Goal: Submit feedback/report problem: Submit feedback/report problem

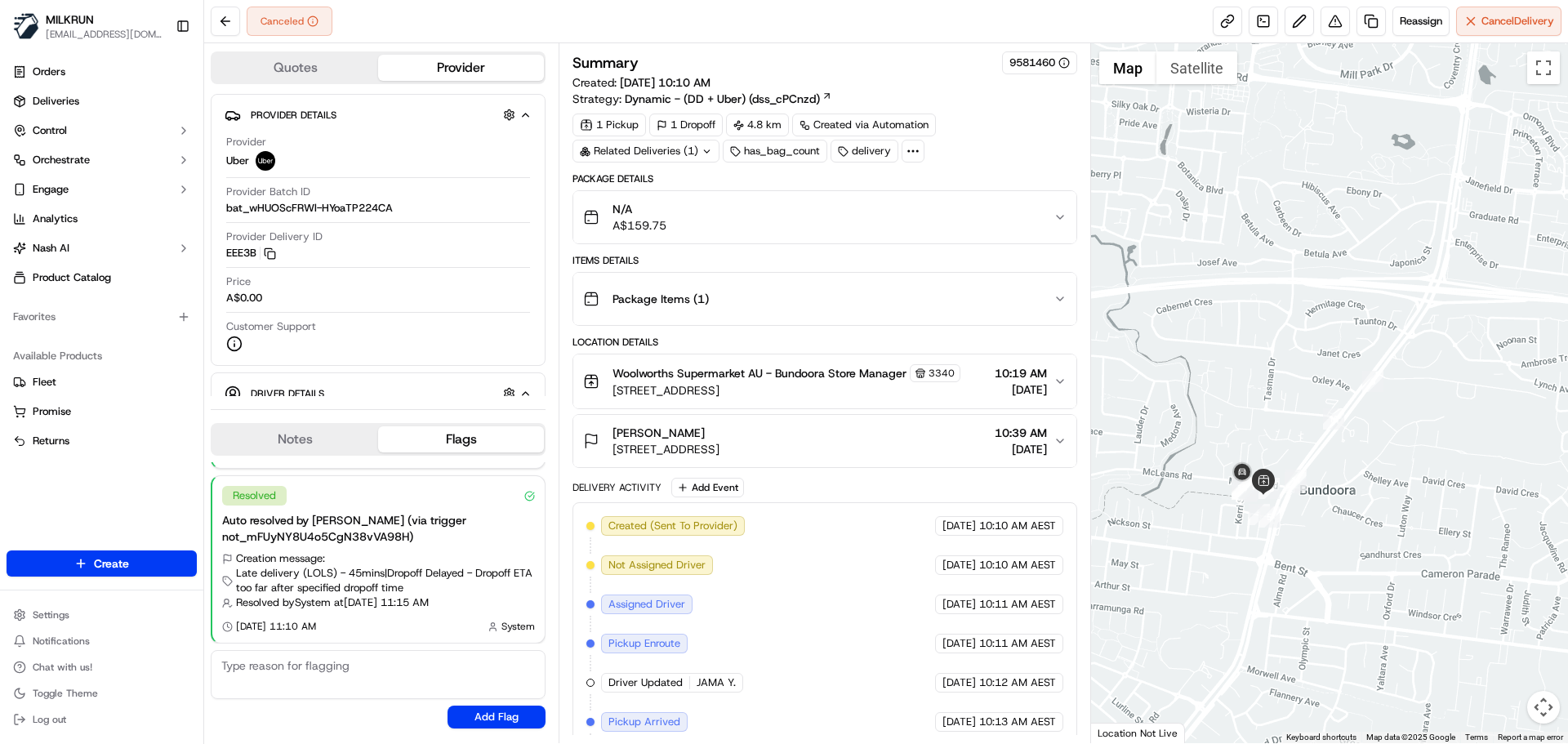
drag, startPoint x: 1319, startPoint y: 703, endPoint x: 1372, endPoint y: 492, distance: 217.6
click at [1372, 492] on div at bounding box center [1330, 393] width 478 height 700
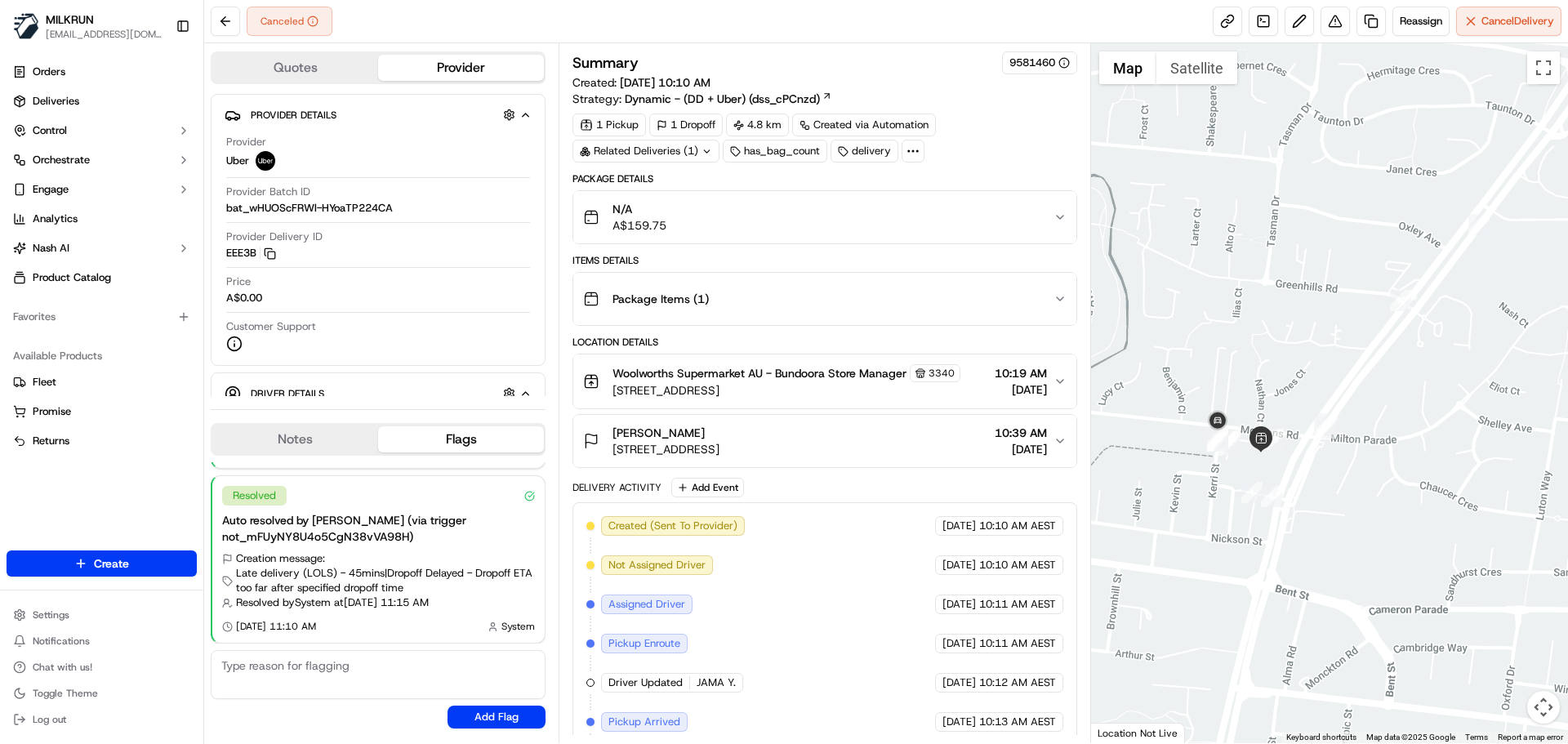
drag, startPoint x: 1274, startPoint y: 523, endPoint x: 1349, endPoint y: 512, distance: 75.8
click at [1349, 512] on div at bounding box center [1330, 393] width 478 height 700
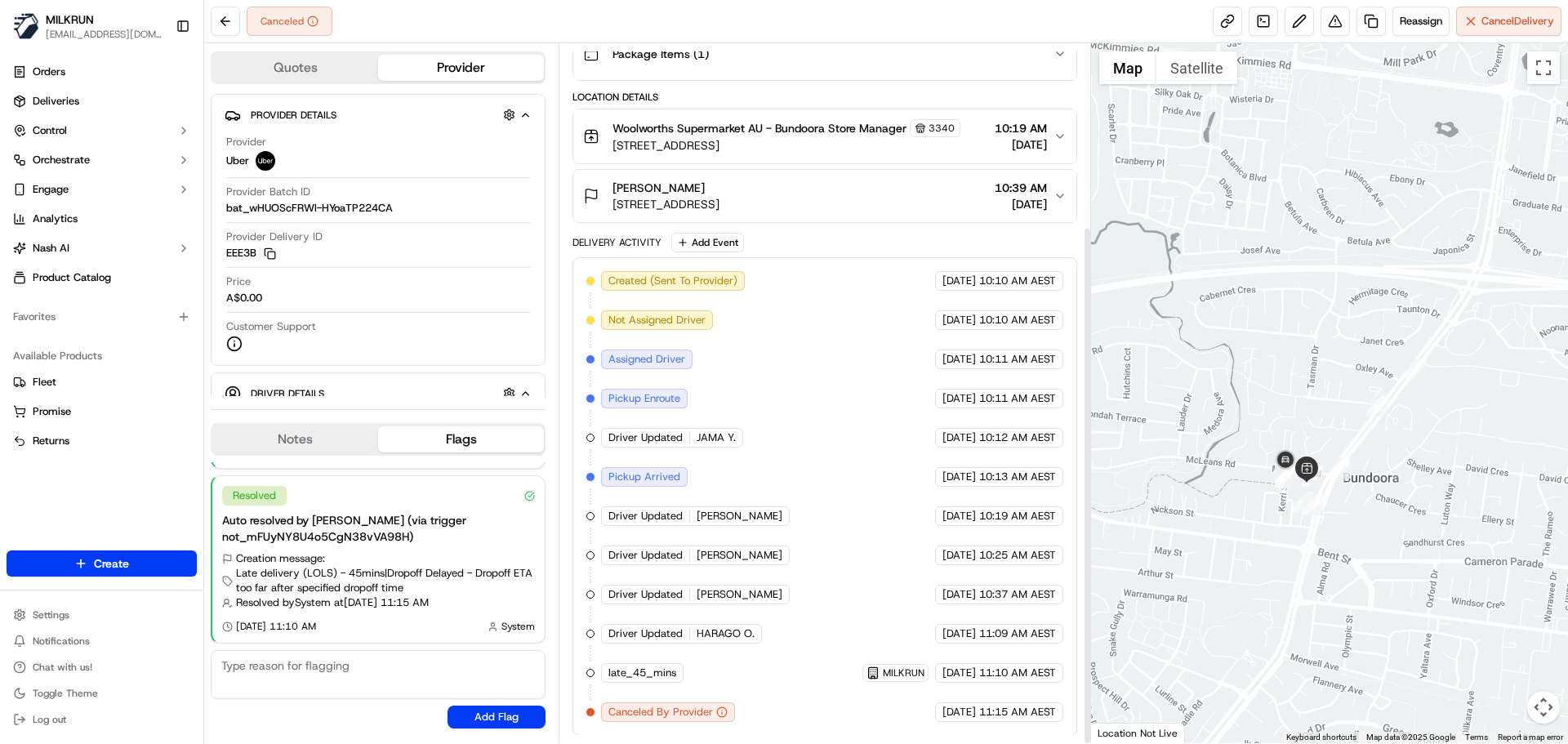
scroll to position [246, 0]
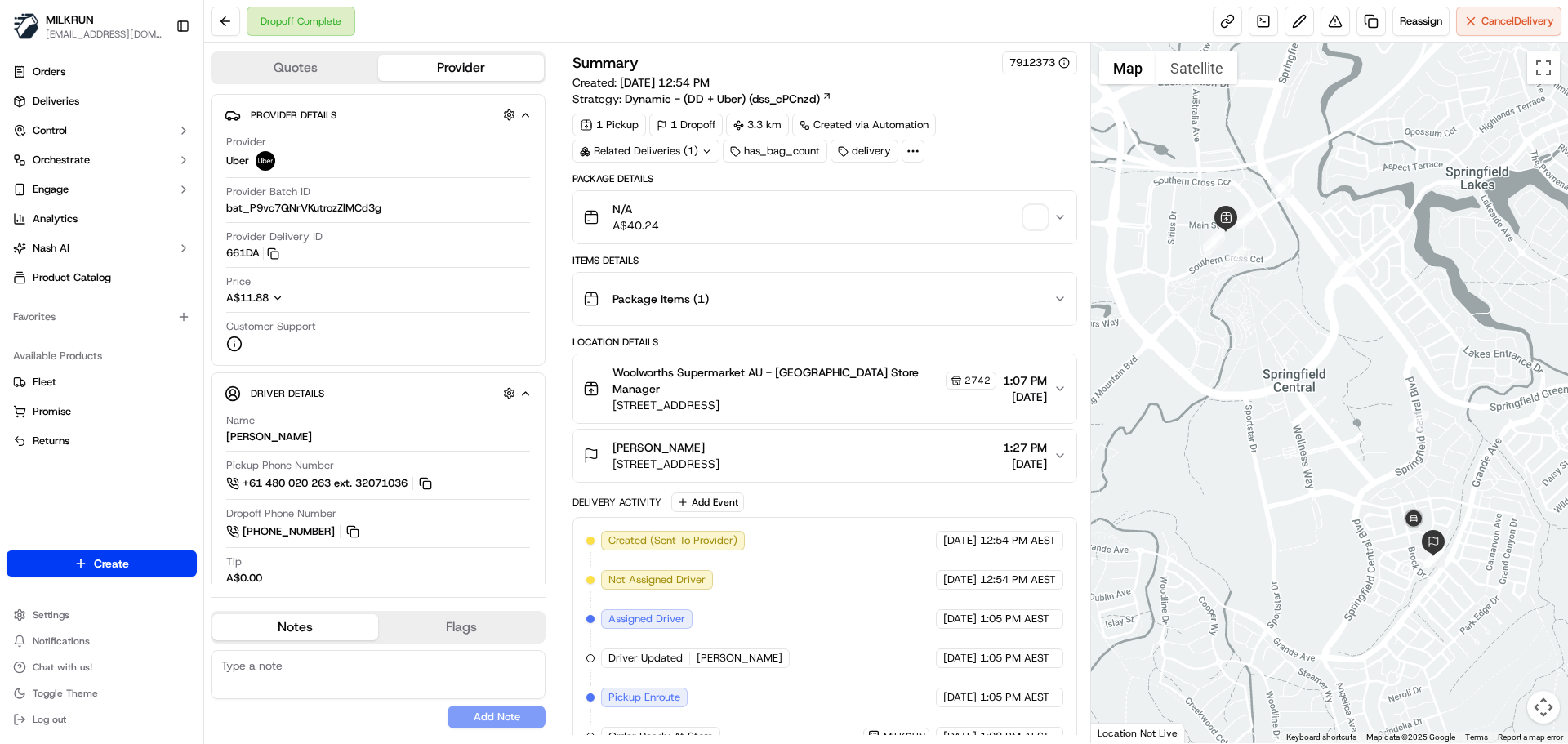
click at [940, 306] on div "Package Items ( 1 )" at bounding box center [818, 299] width 470 height 33
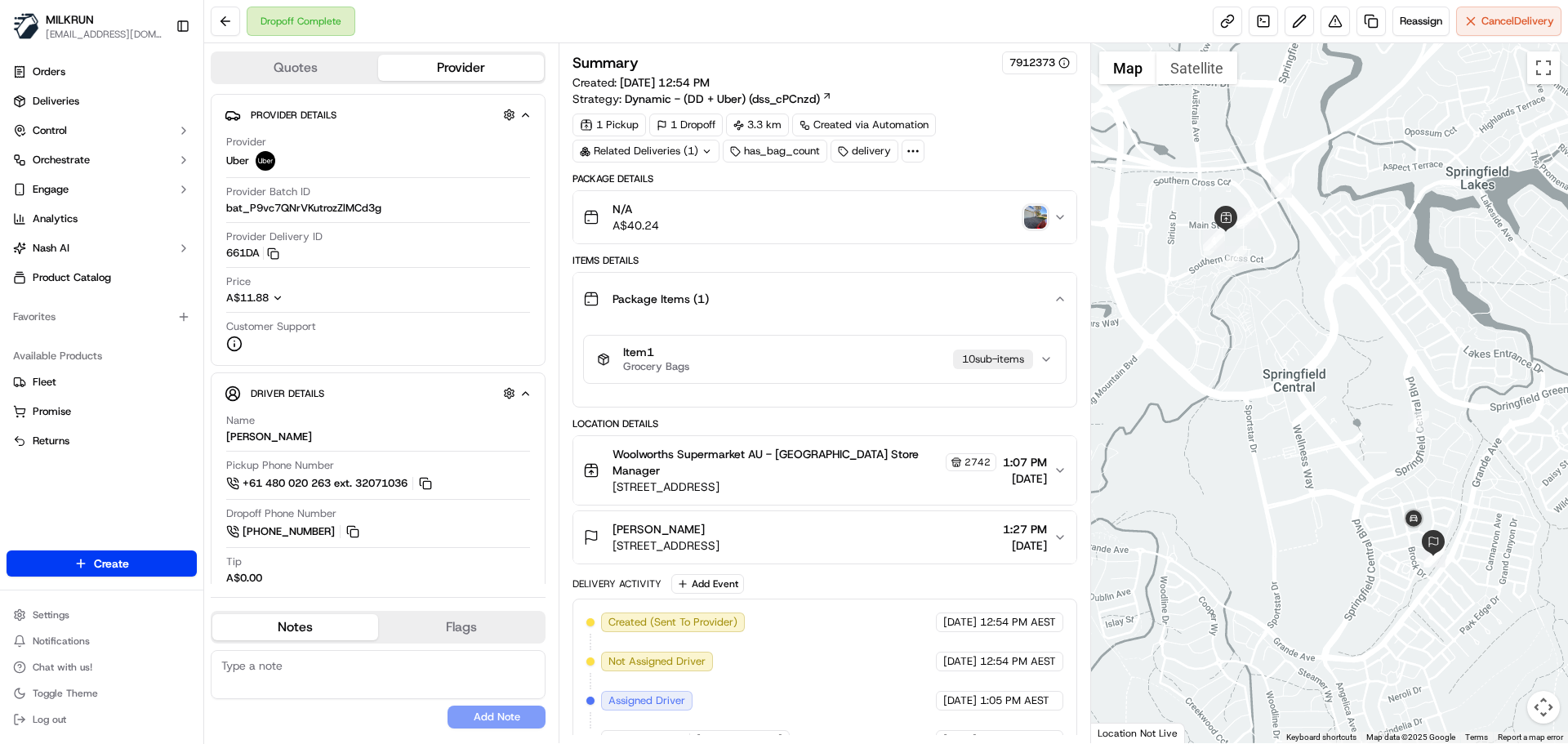
click at [901, 372] on div "Item 1 Grocery Bags 10 sub-item s" at bounding box center [818, 359] width 442 height 28
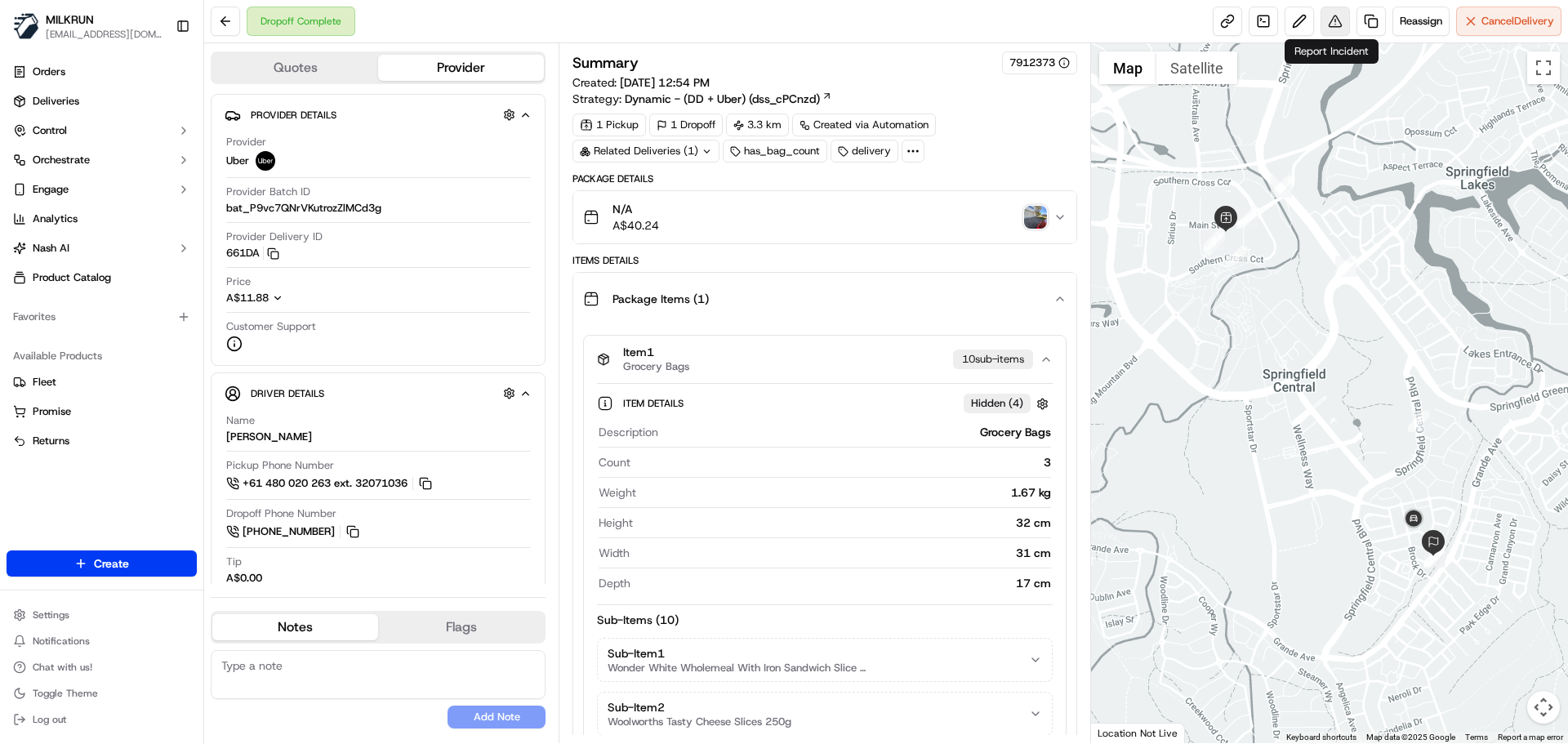
click at [1330, 16] on button at bounding box center [1336, 21] width 29 height 29
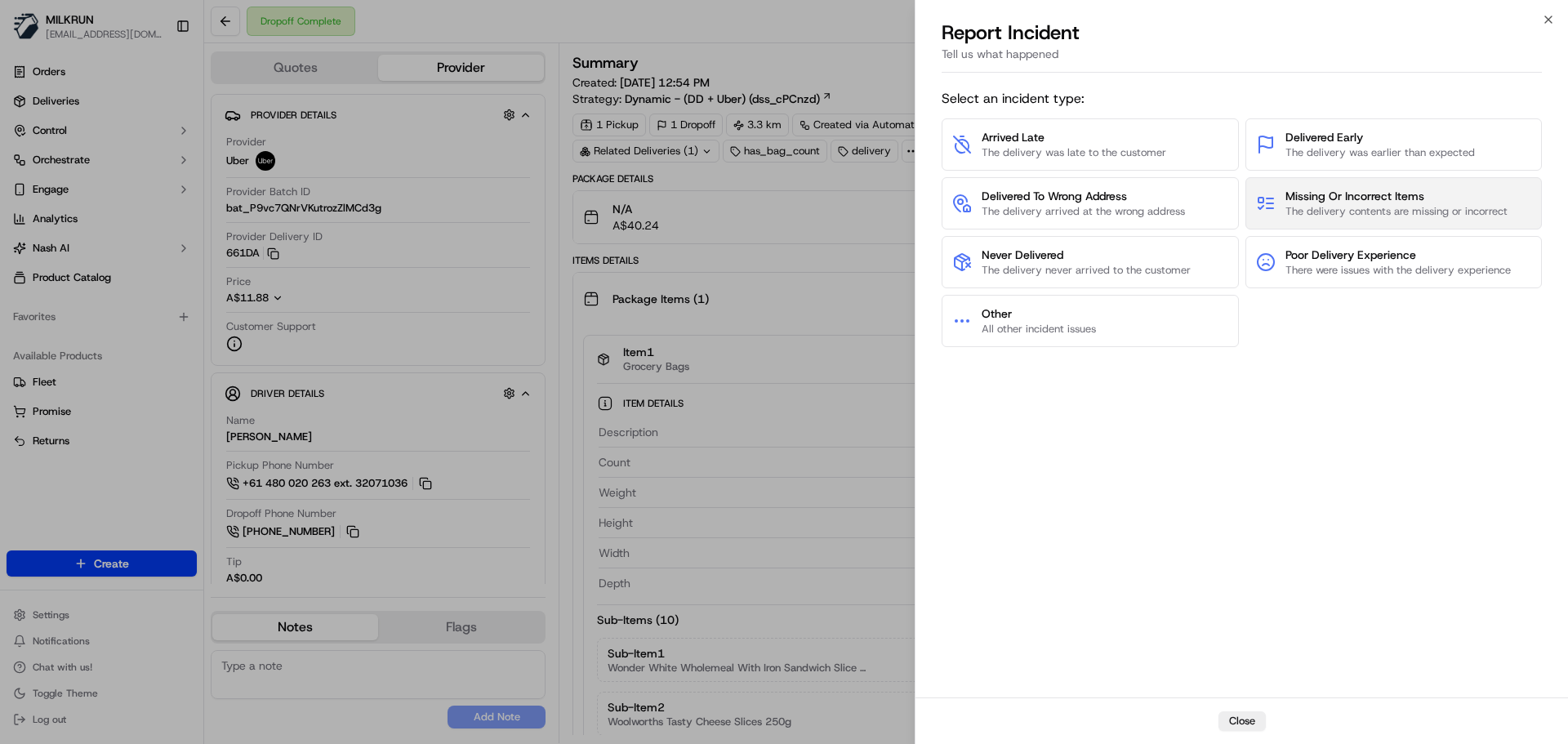
click at [1355, 200] on span "Missing Or Incorrect Items" at bounding box center [1397, 195] width 222 height 17
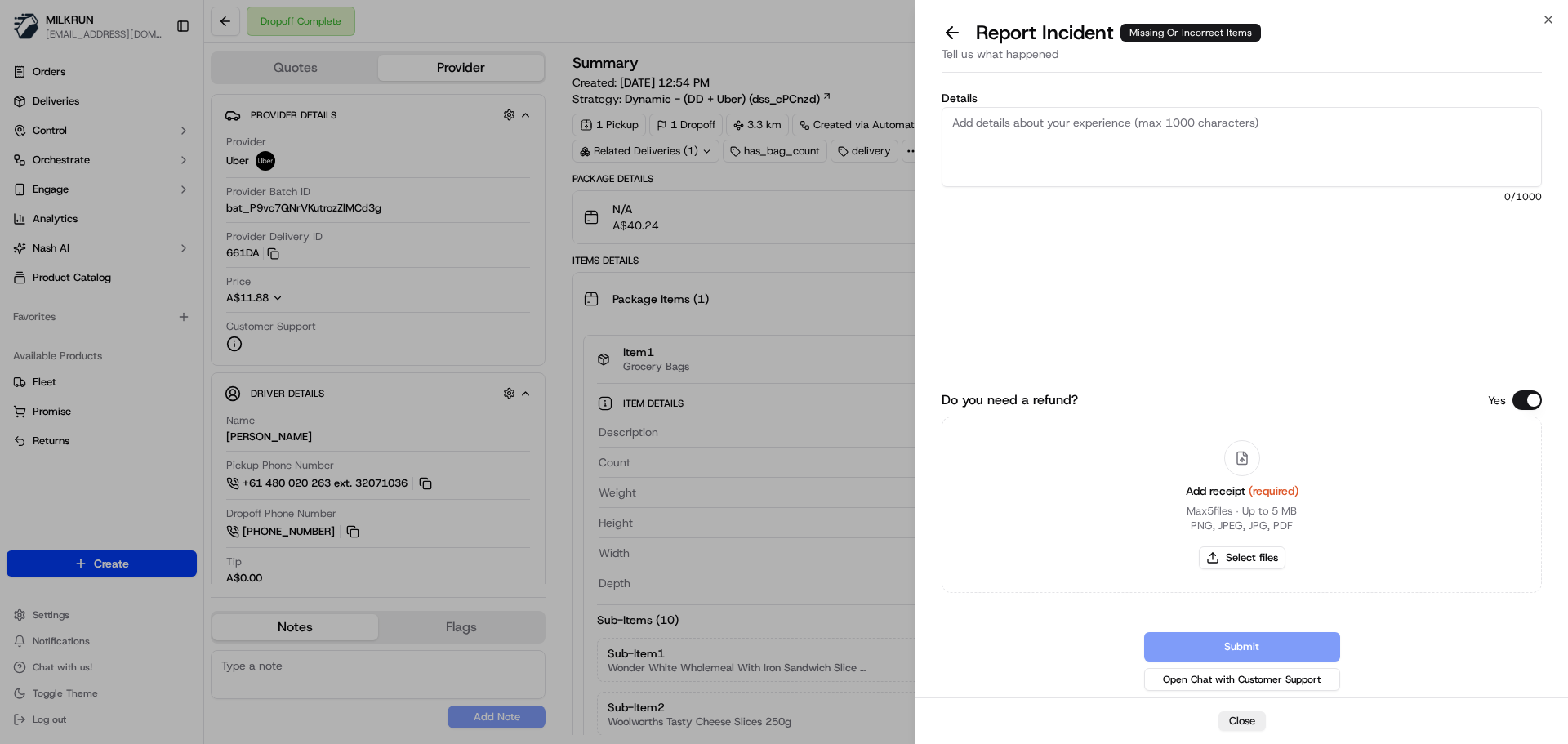
click at [1082, 137] on textarea "Details" at bounding box center [1243, 147] width 600 height 80
click at [1178, 121] on textarea "Missing 3 items. POD shows 2 bags delievered, however 3 bags were noted for thi…" at bounding box center [1243, 147] width 600 height 80
click at [1441, 127] on textarea "Missing 3 items. POD shows 2 bags delivered, however 3 bags were noted for this…" at bounding box center [1243, 147] width 600 height 80
type textarea "Missing 3 items. POD shows 2 bags delivered, however 3 bags were noted for this…"
click at [1246, 557] on button "Select files" at bounding box center [1242, 558] width 86 height 23
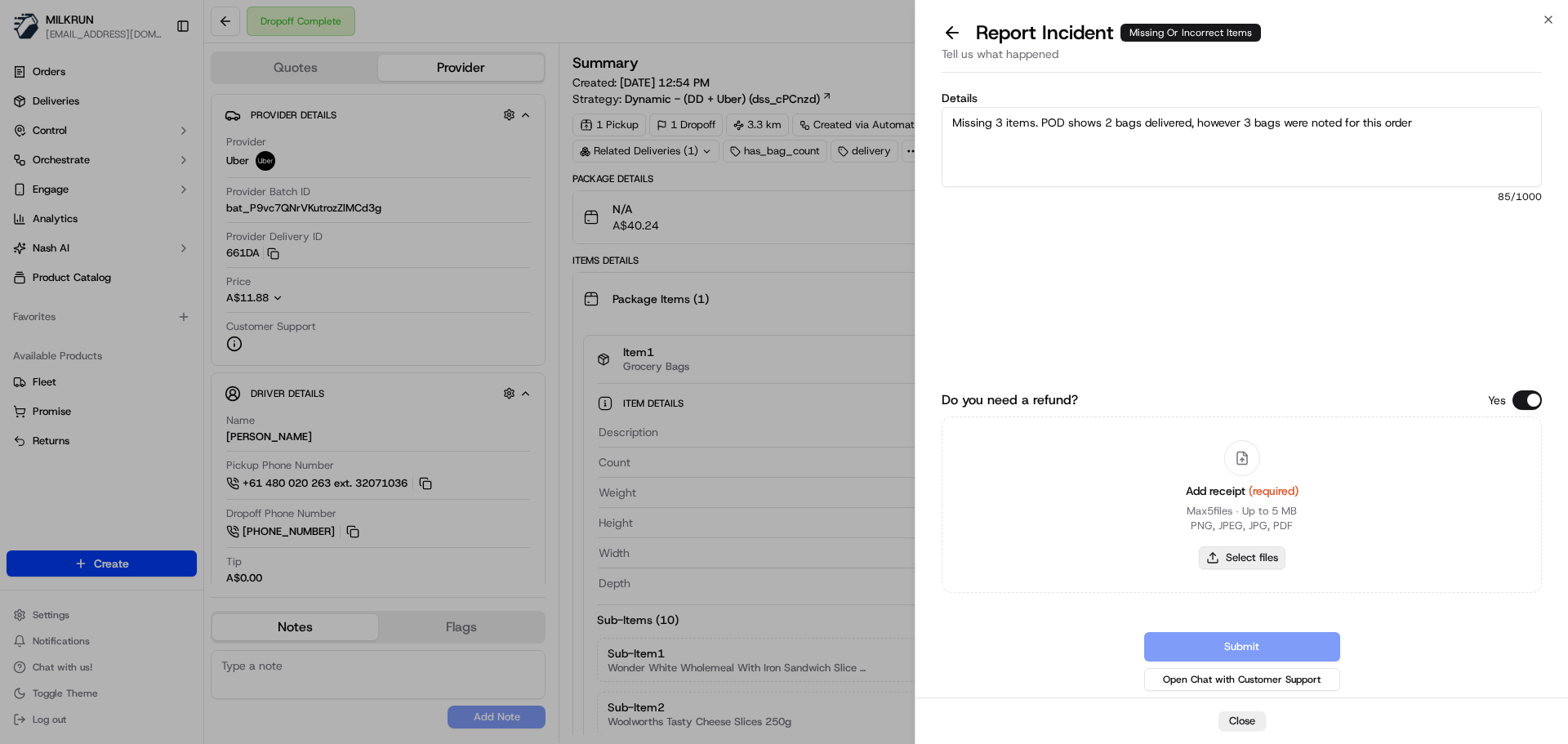
click at [1232, 561] on button "Select files" at bounding box center [1242, 558] width 86 height 23
type input "C:\fakepath\dlv_DsiRNxFysB2u6nQzsVZ3v5_ugCyYKh0yFbY0BLSkA6WPQ==Non.jpeg"
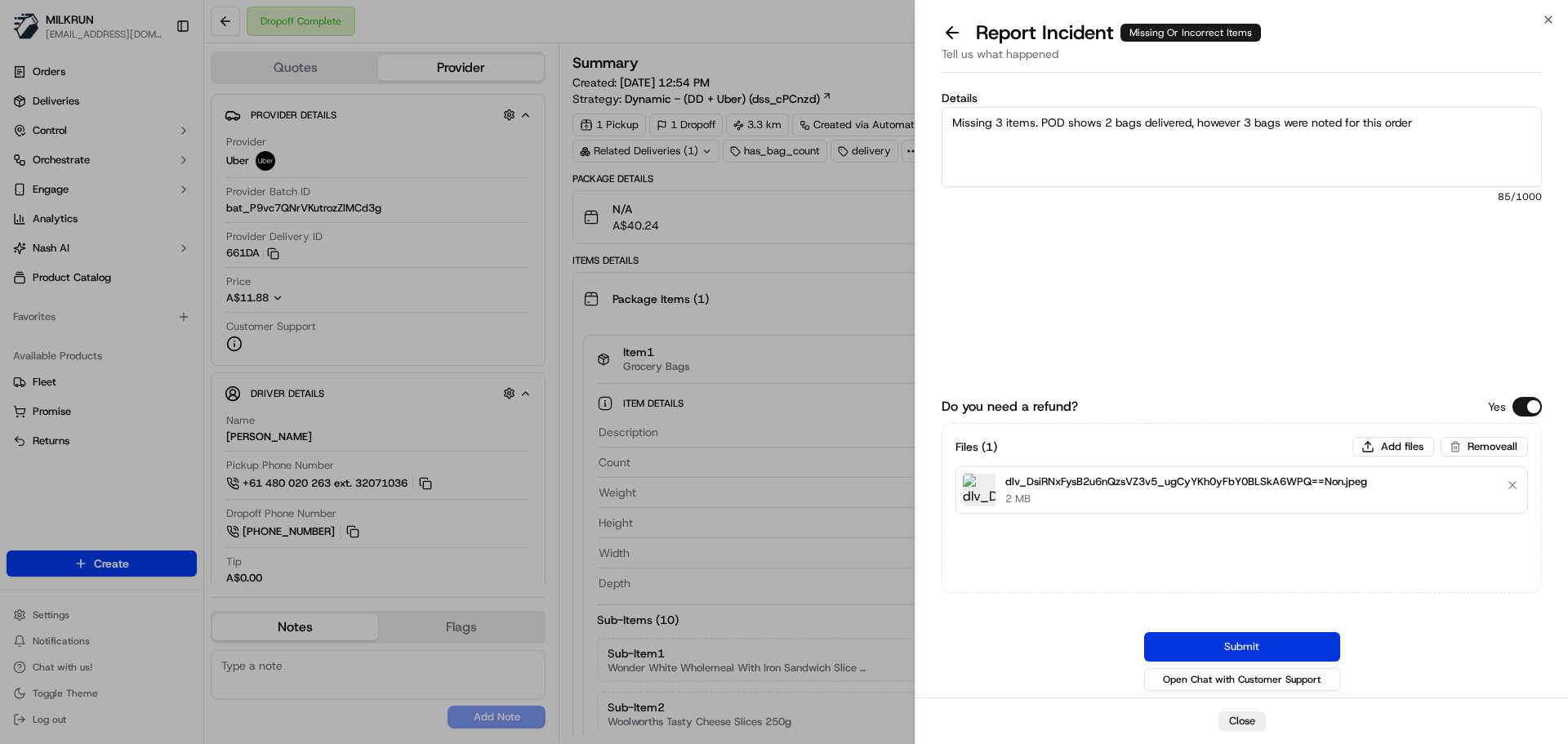
click at [1271, 642] on button "Submit" at bounding box center [1243, 647] width 196 height 29
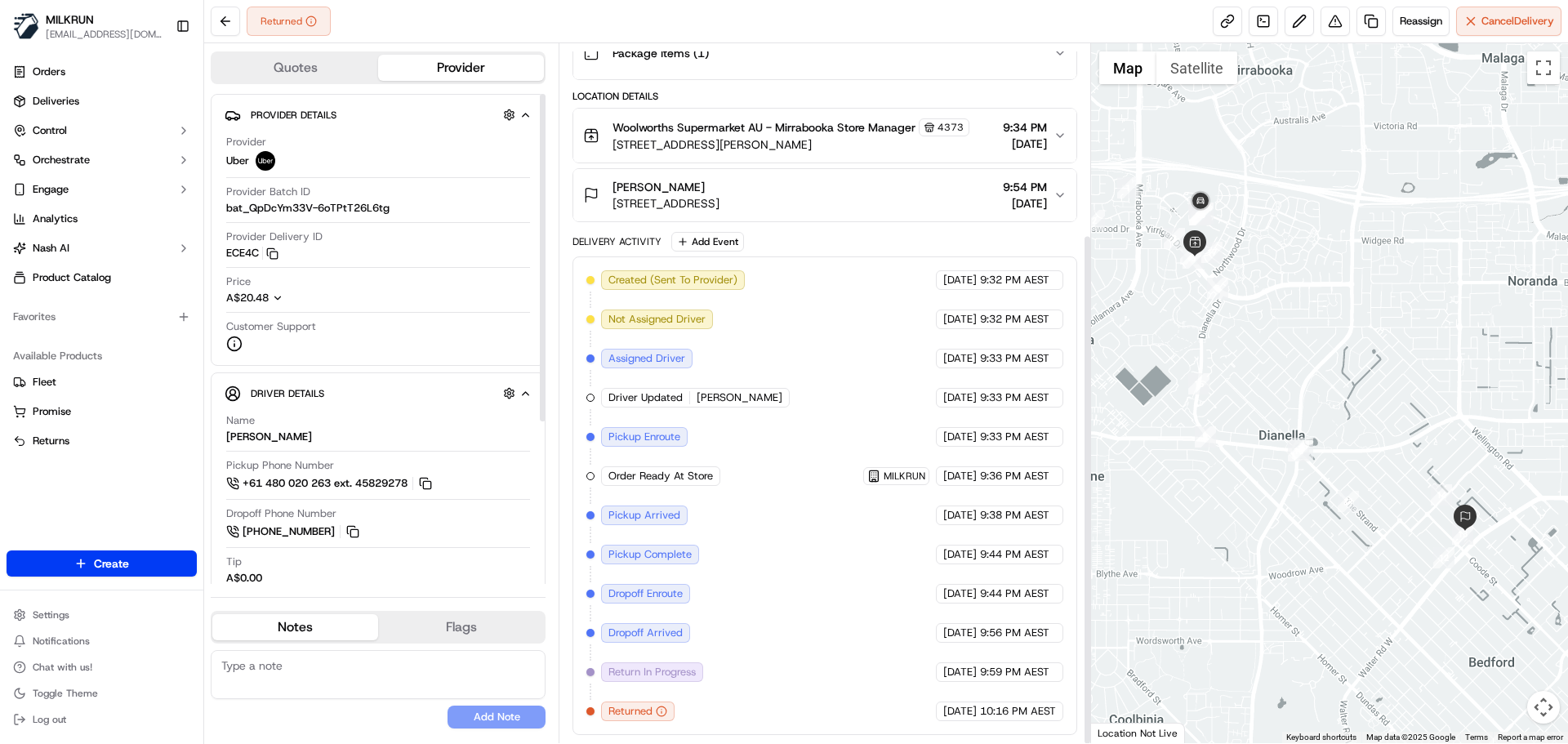
scroll to position [260, 0]
click at [218, 22] on button at bounding box center [225, 21] width 29 height 29
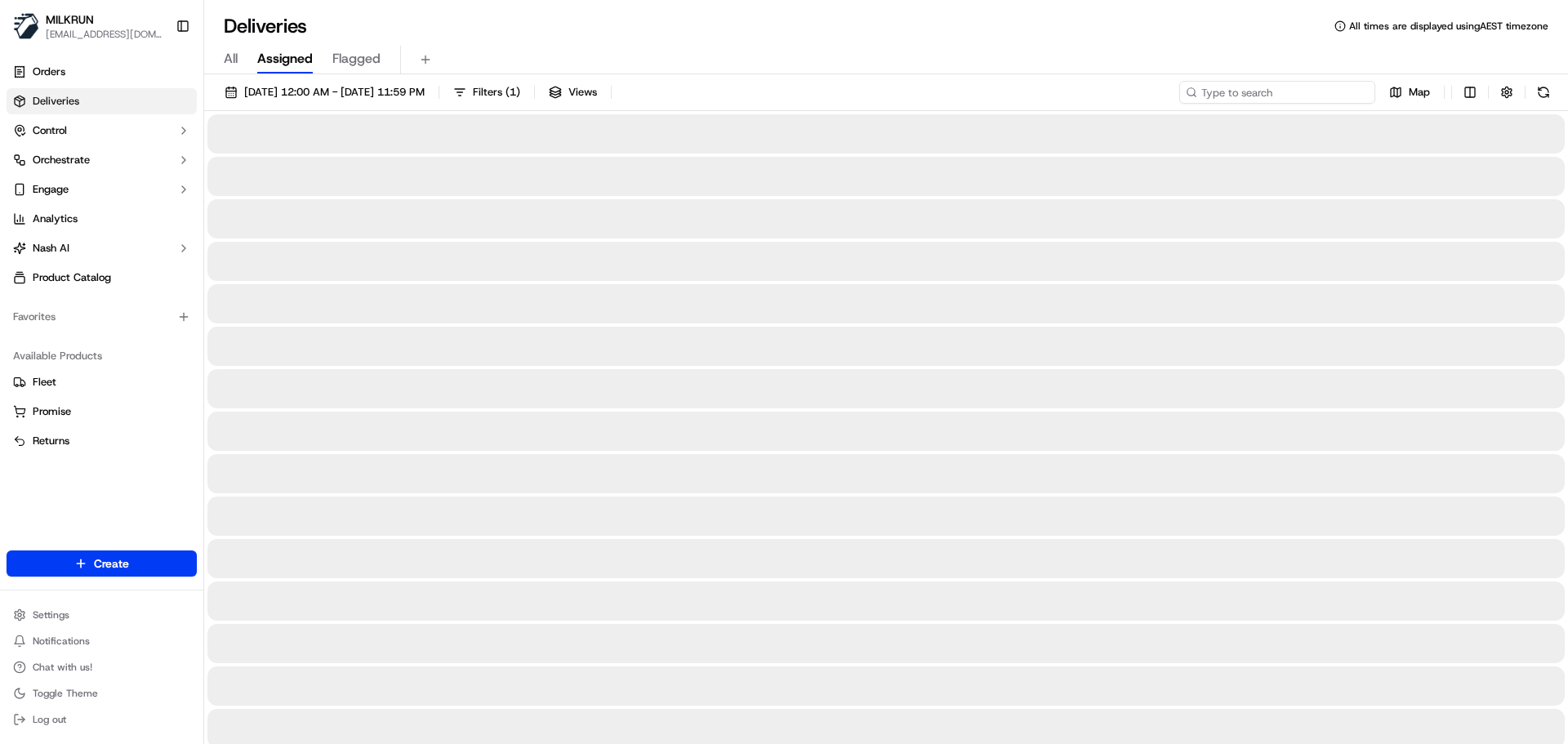
click at [1314, 98] on input at bounding box center [1278, 92] width 196 height 23
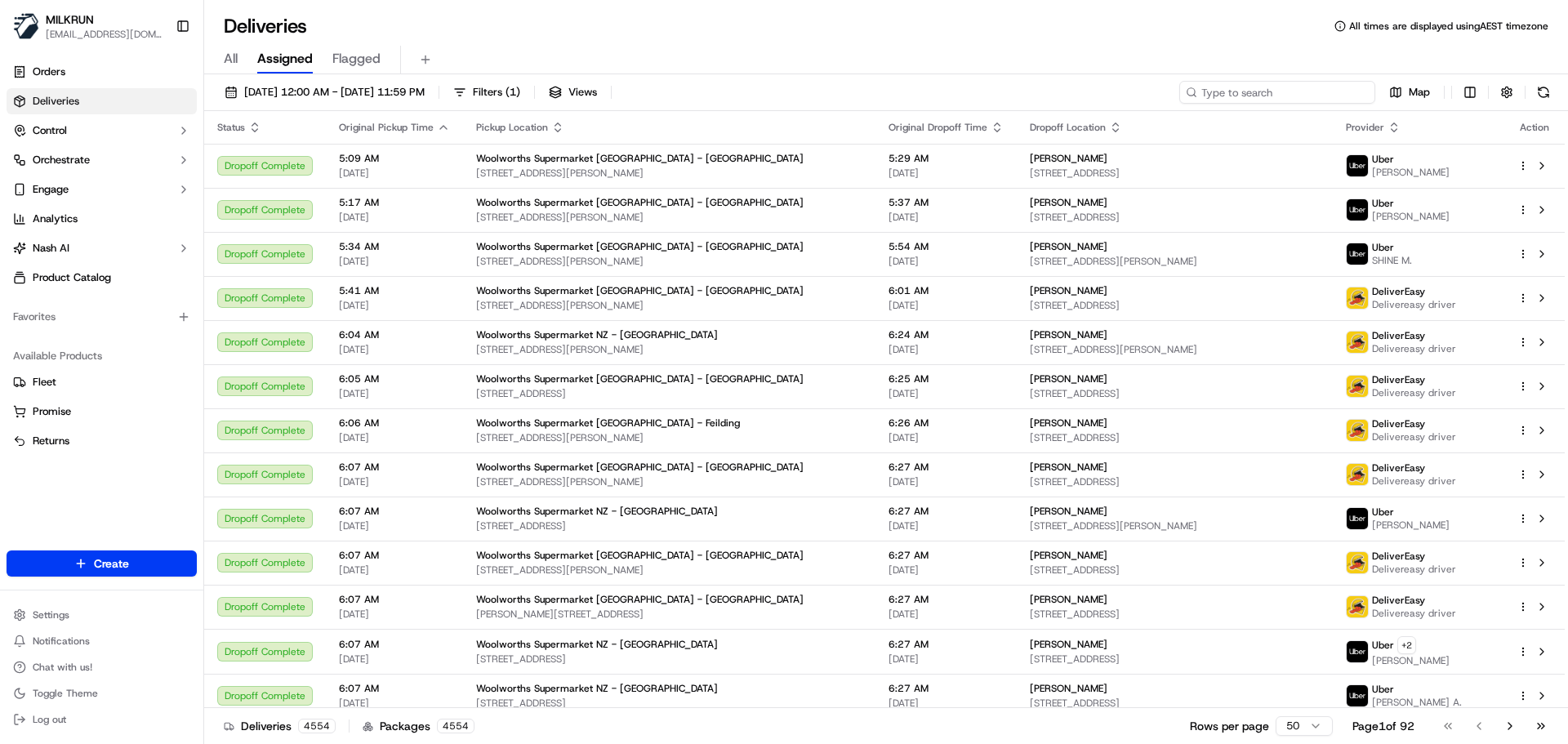
type input "v"
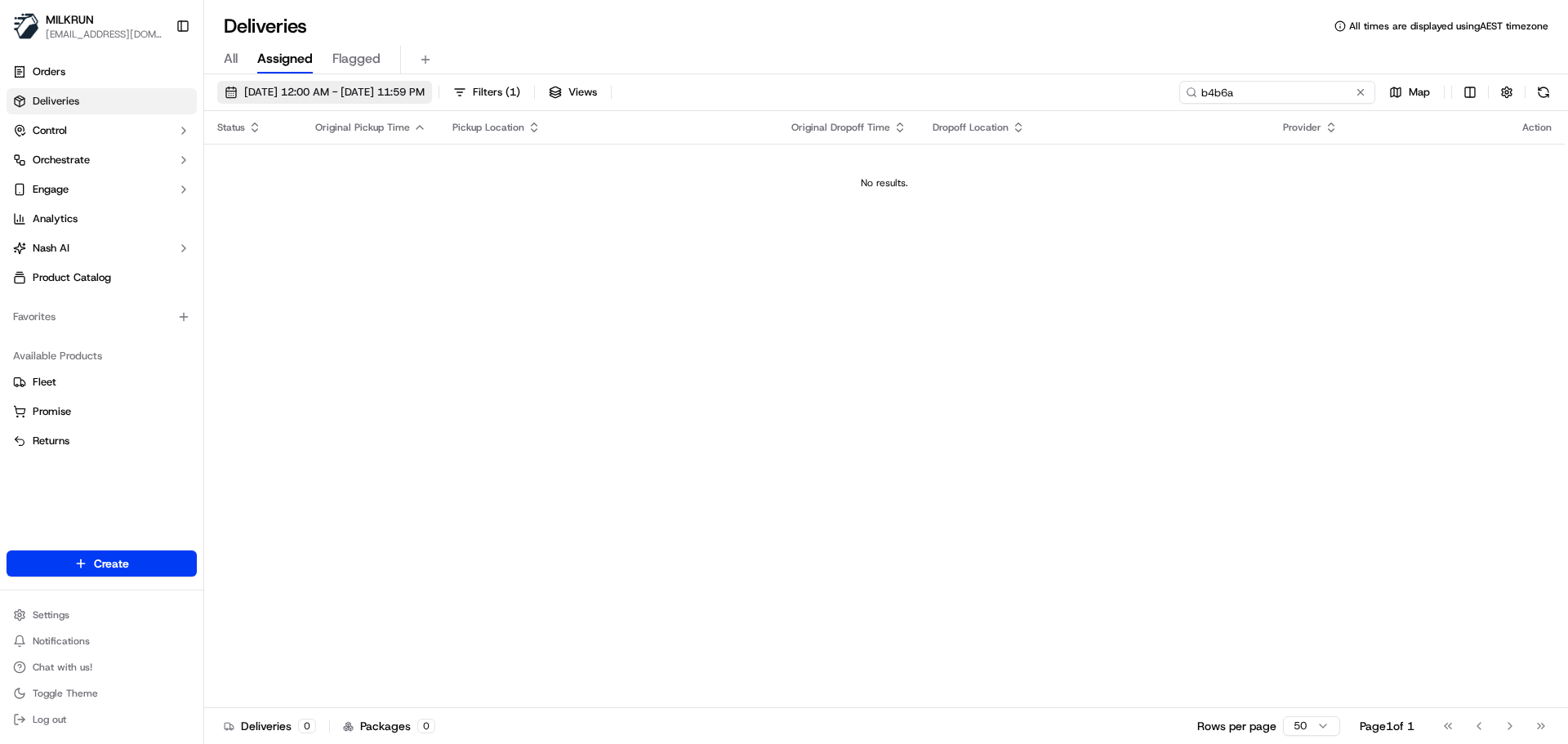
type input "b4b6a"
click at [323, 97] on span "18/09/2025 12:00 AM - 18/09/2025 11:59 PM" at bounding box center [334, 91] width 181 height 15
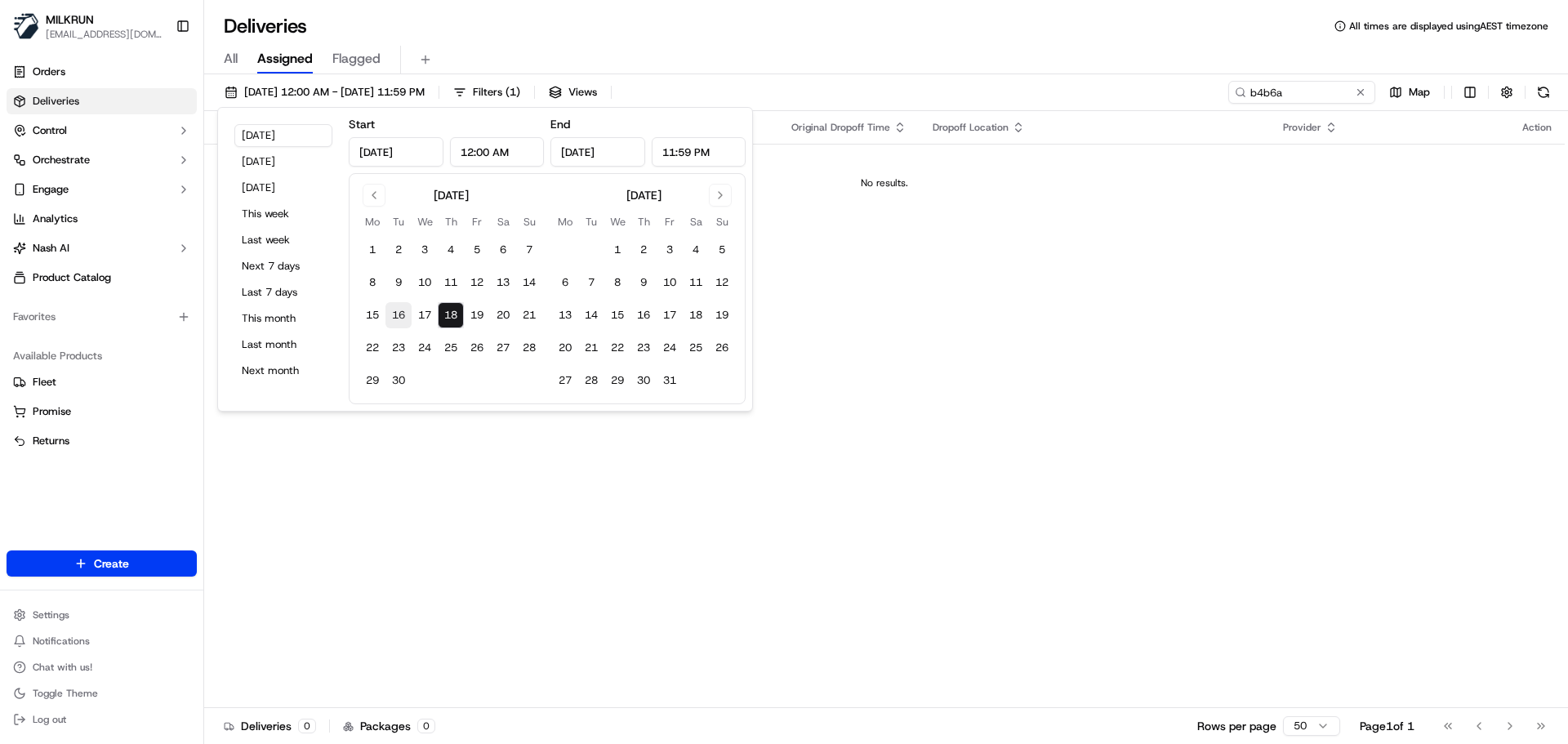
click at [394, 318] on button "16" at bounding box center [398, 315] width 26 height 26
type input "Sep 16, 2025"
click at [456, 314] on button "18" at bounding box center [451, 315] width 26 height 26
type input "Sep 18, 2025"
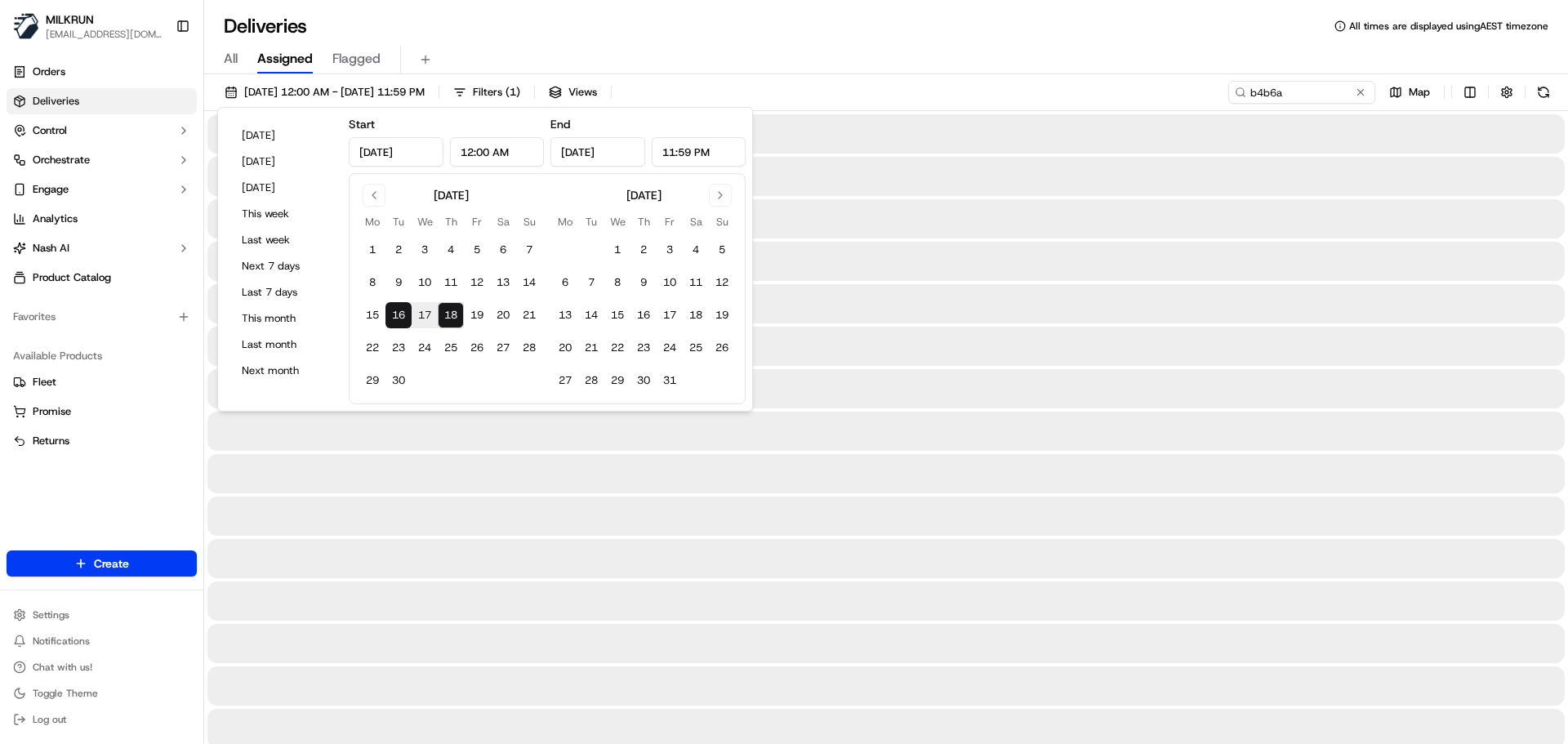
click at [438, 302] on button "18" at bounding box center [451, 315] width 26 height 26
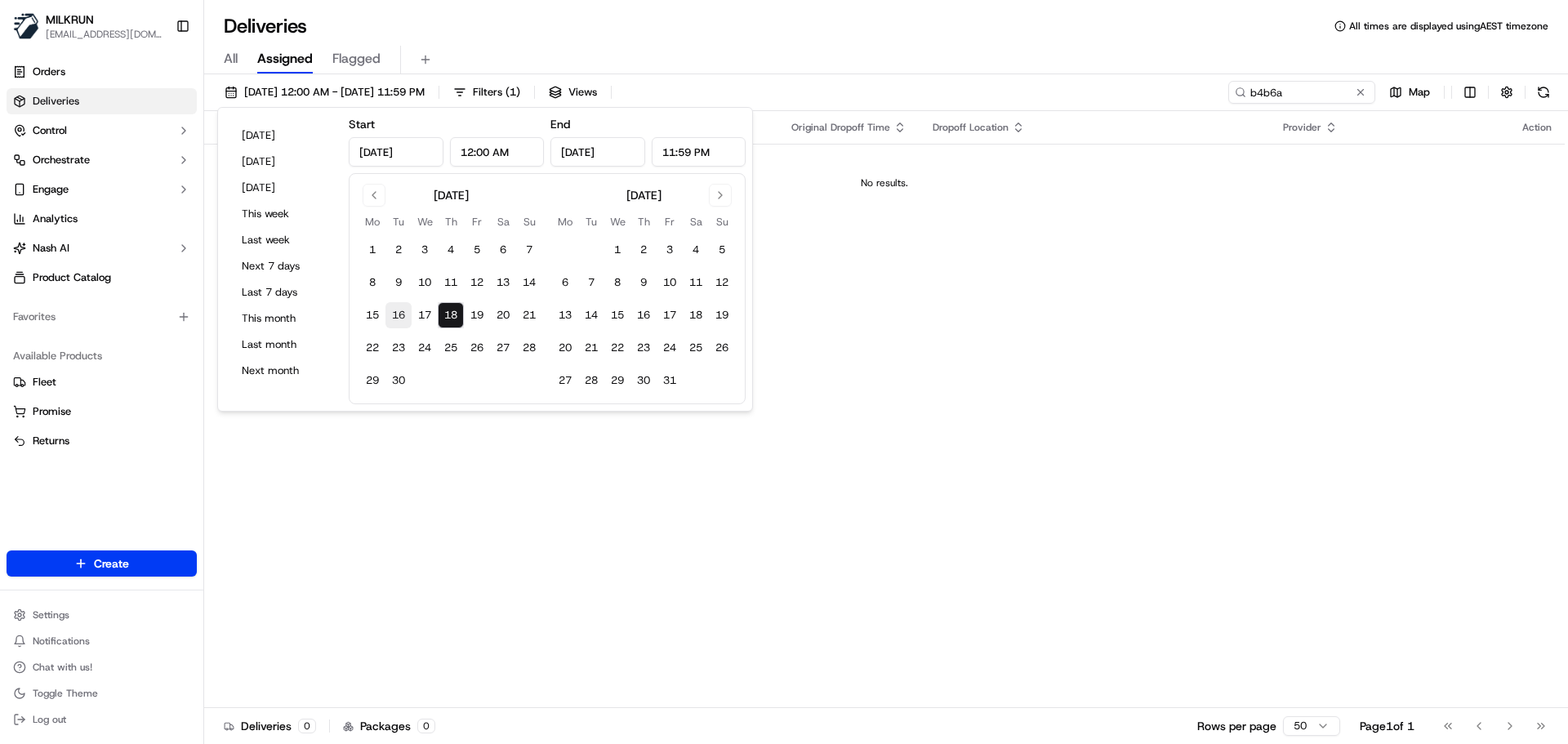
click at [404, 322] on button "16" at bounding box center [398, 315] width 26 height 26
type input "Sep 16, 2025"
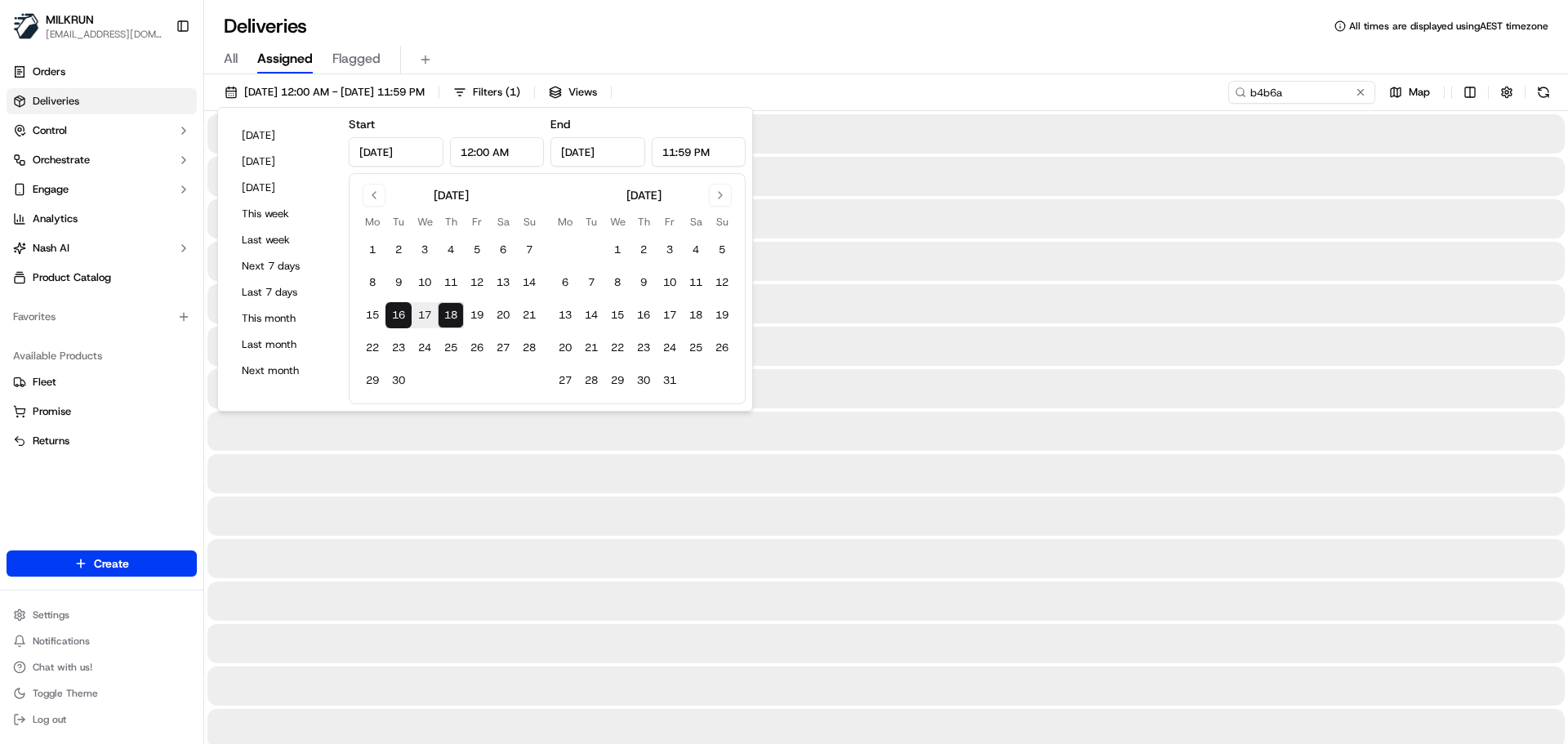
click at [860, 49] on div "All Assigned Flagged" at bounding box center [886, 59] width 1364 height 28
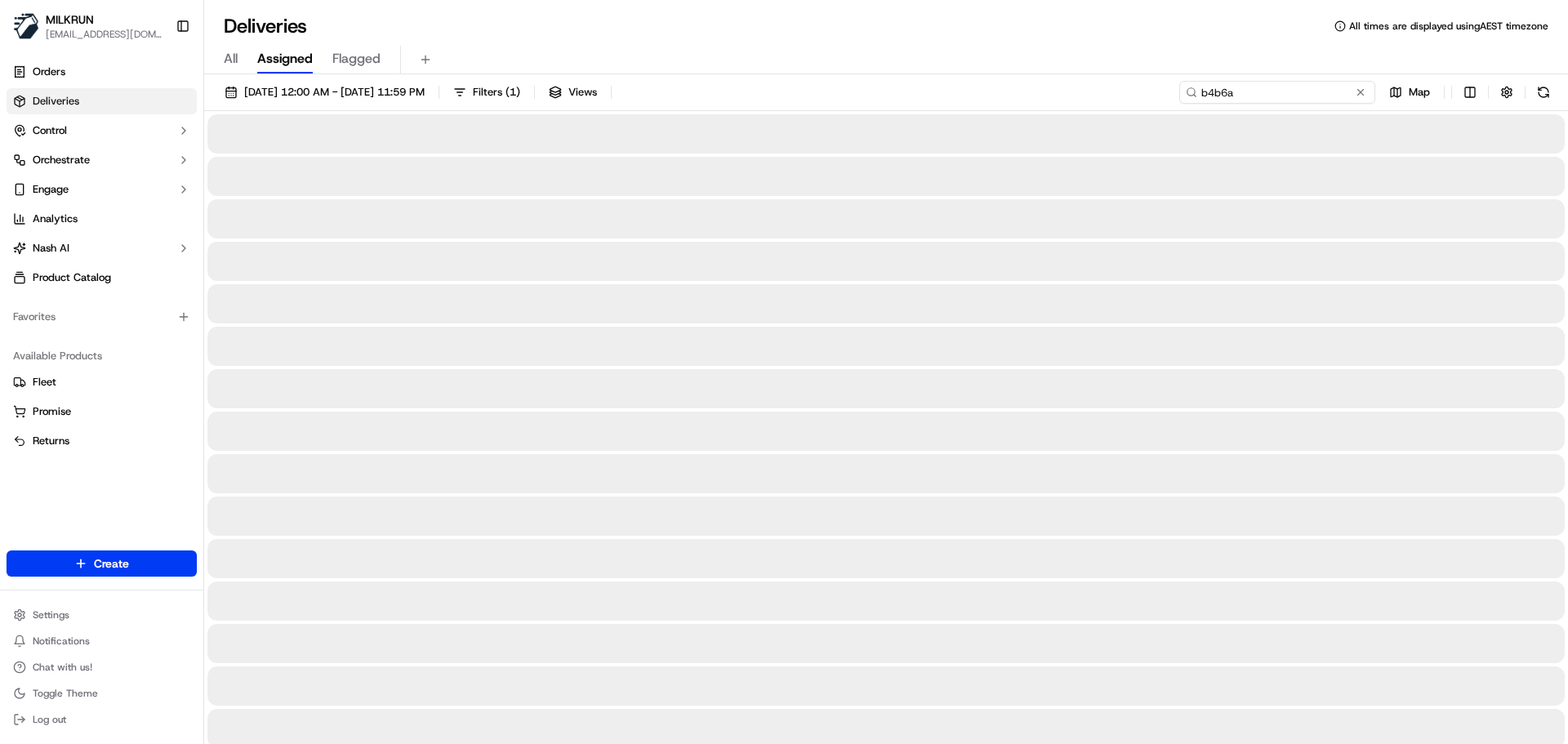
click at [1311, 95] on input "b4b6a" at bounding box center [1278, 92] width 196 height 23
